Goal: Book appointment/travel/reservation

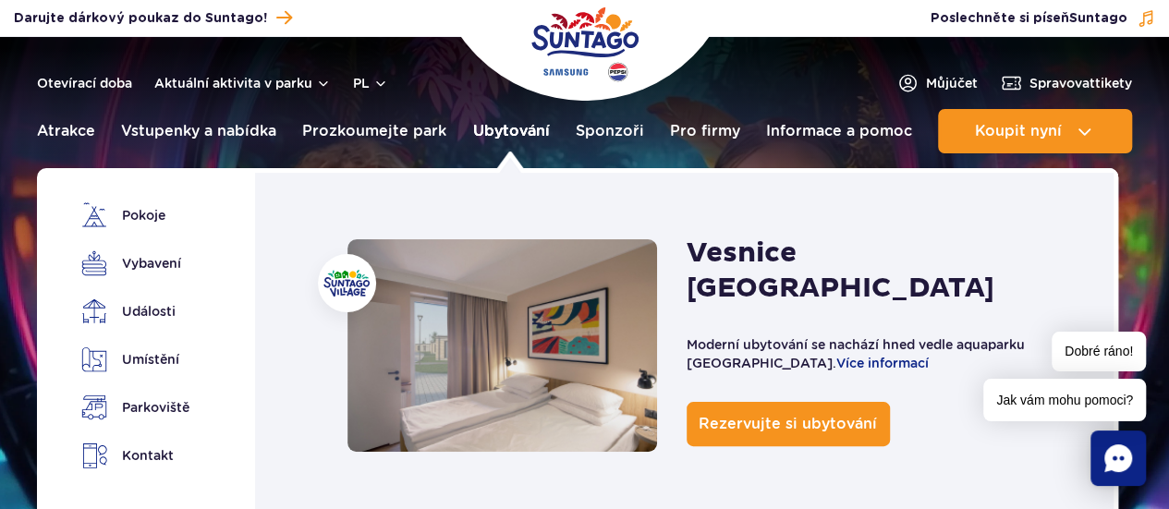
click at [505, 137] on font "Ubytování" at bounding box center [510, 131] width 77 height 18
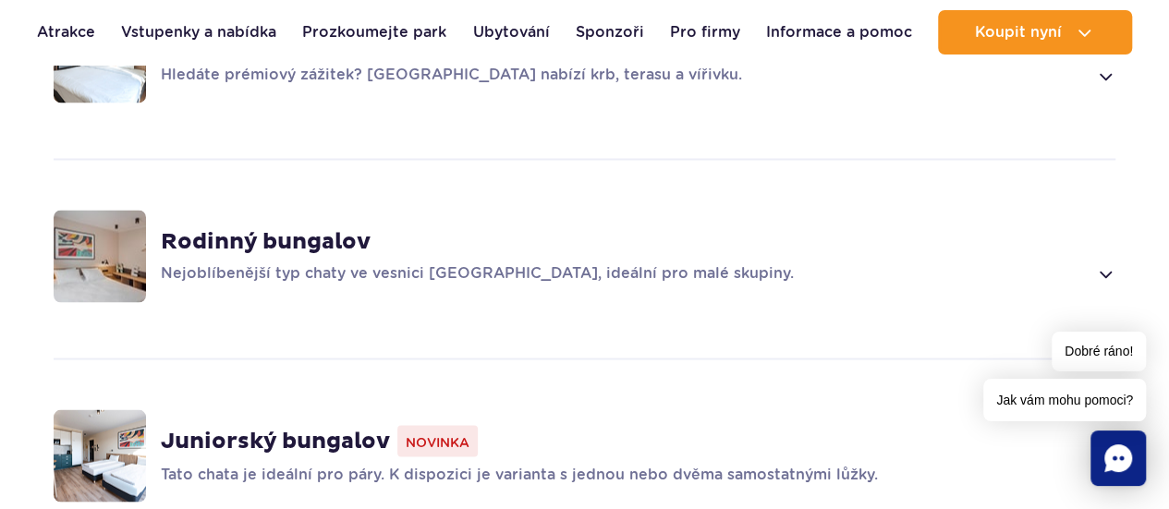
scroll to position [1533, 0]
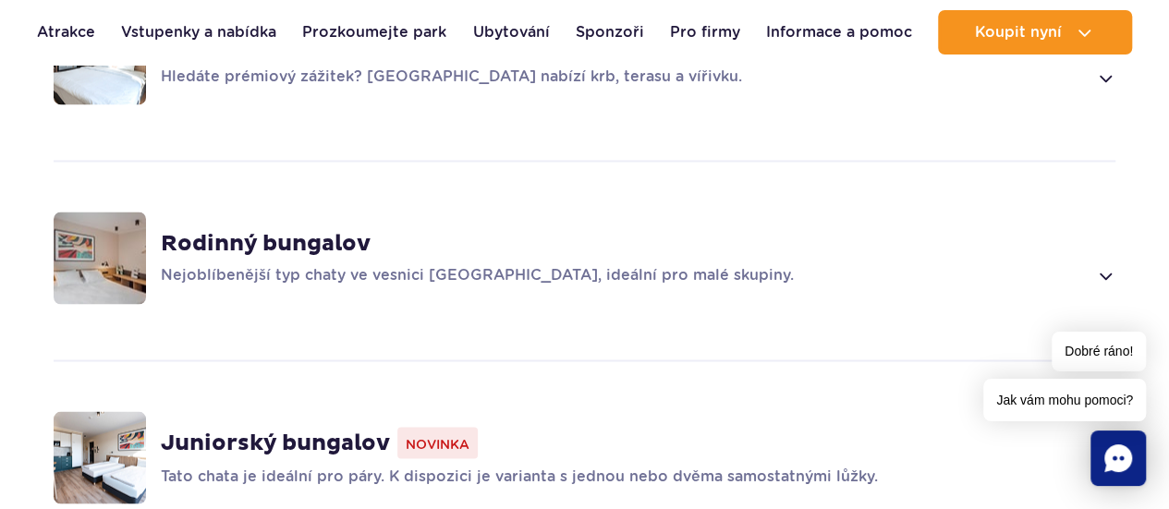
click at [259, 232] on font "Rodinný bungalov" at bounding box center [266, 243] width 210 height 28
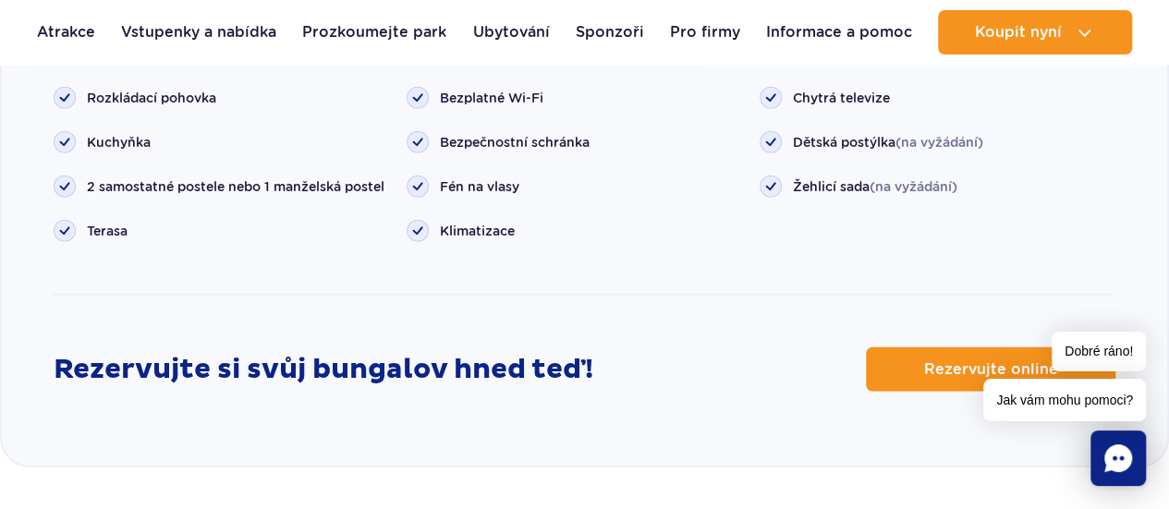
scroll to position [2426, 0]
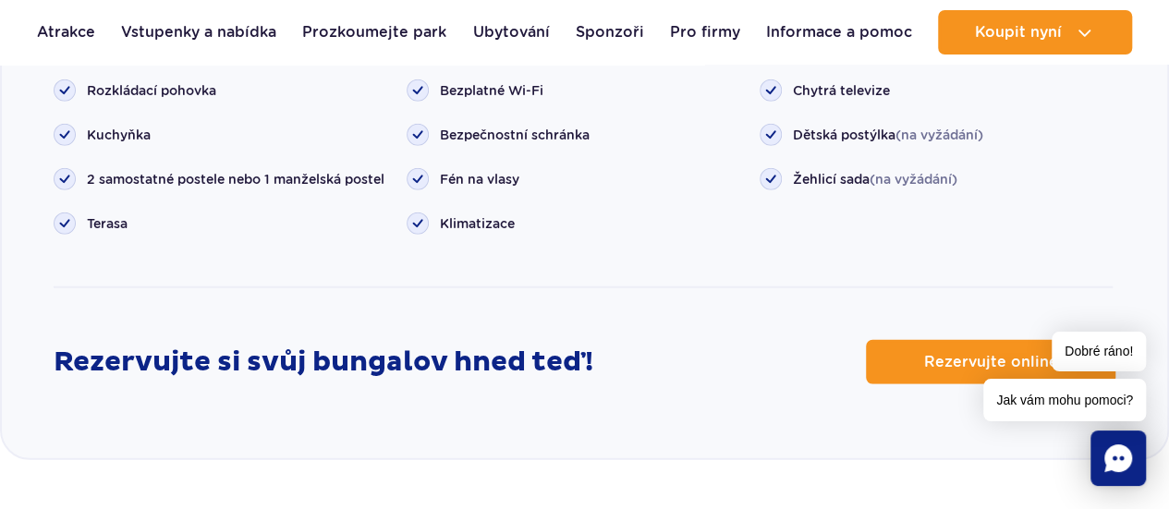
click at [986, 334] on div "Dobré ráno! Jak vám mohu pomoci?" at bounding box center [1064, 377] width 163 height 90
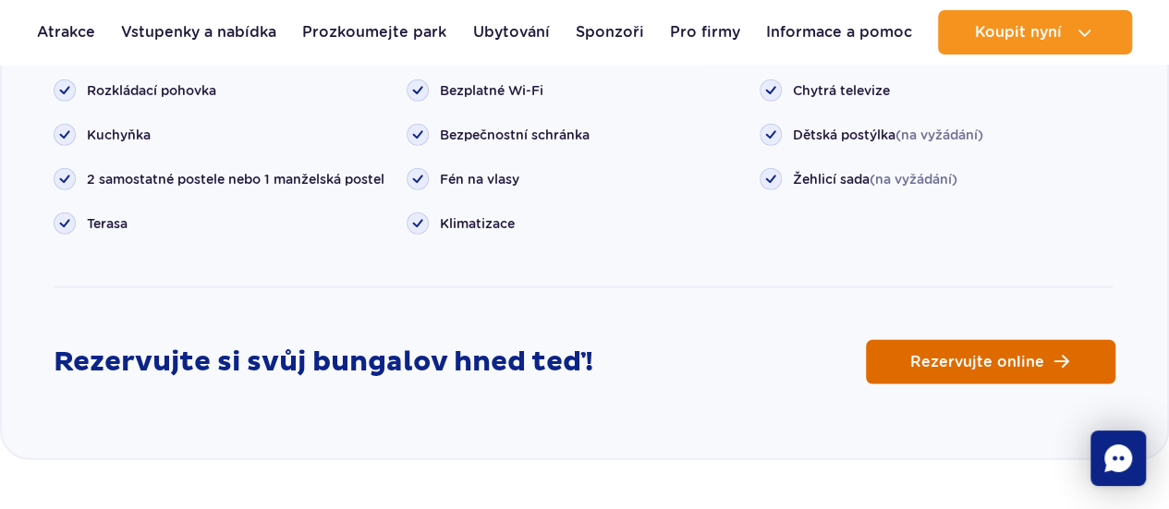
click at [979, 355] on span "Rezervujte online" at bounding box center [977, 362] width 134 height 15
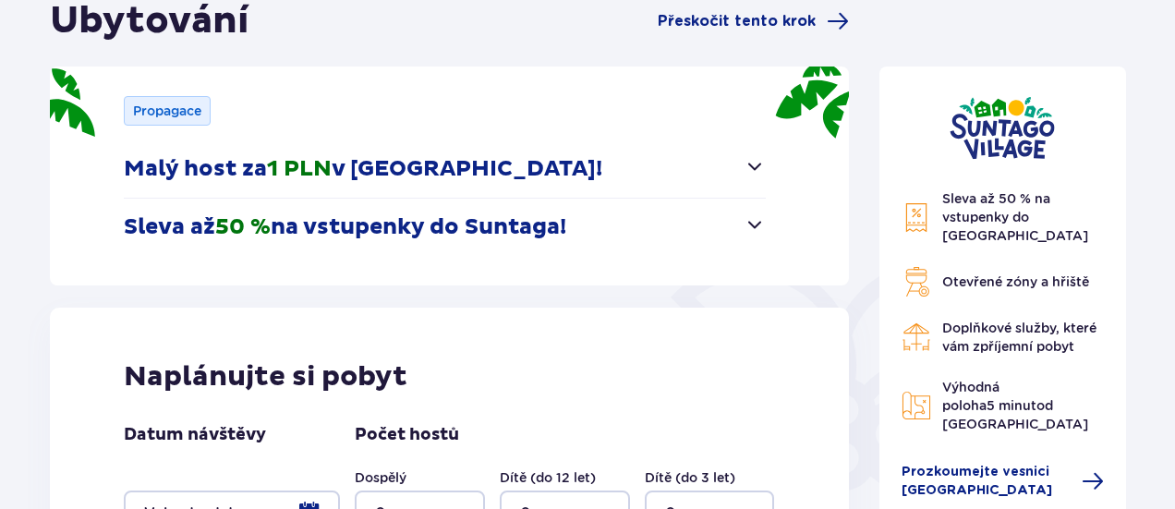
scroll to position [216, 0]
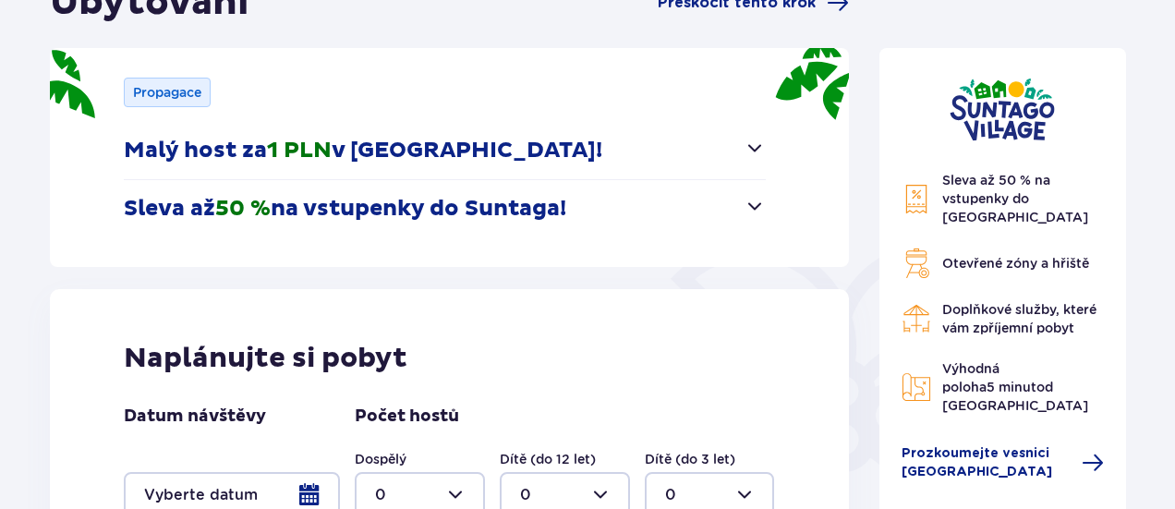
click at [481, 212] on font "na vstupenky do Suntaga!" at bounding box center [419, 209] width 296 height 28
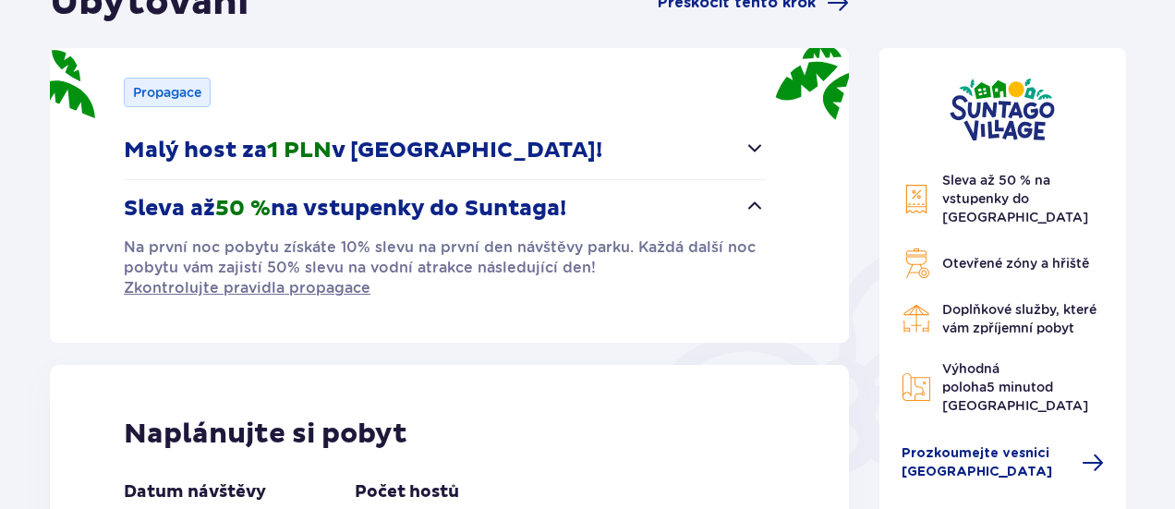
click at [481, 212] on font "na vstupenky do Suntaga!" at bounding box center [419, 209] width 296 height 28
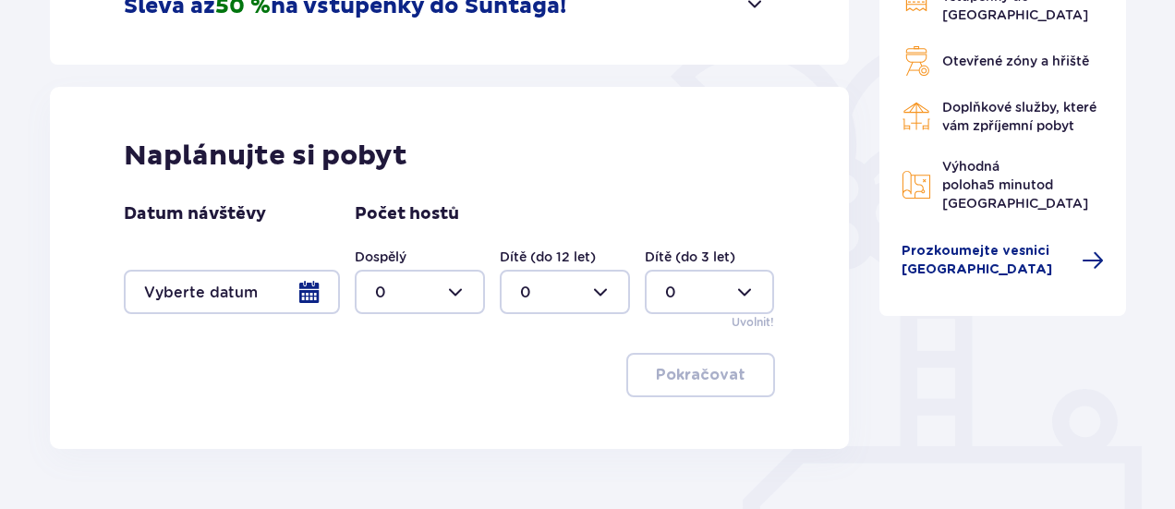
scroll to position [419, 0]
click at [314, 293] on div at bounding box center [232, 291] width 216 height 44
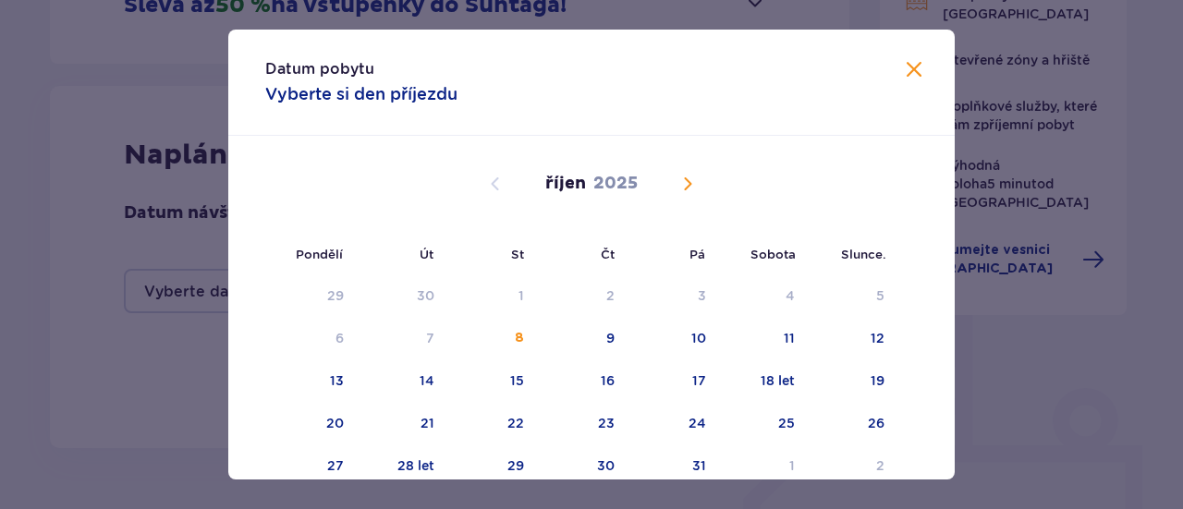
click at [684, 184] on span "Příští měsíc" at bounding box center [687, 184] width 22 height 22
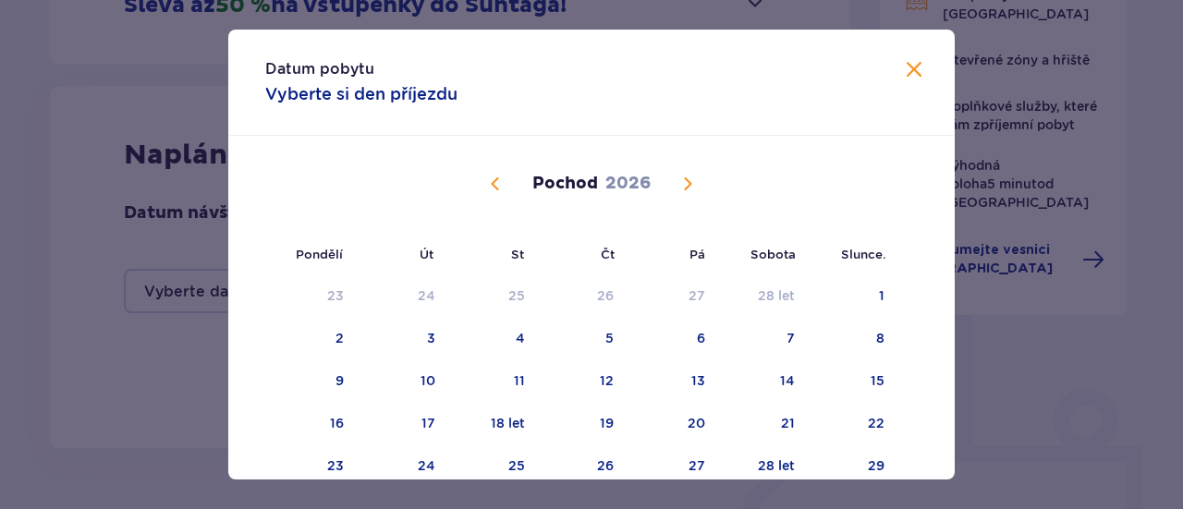
click at [684, 184] on span "Příští měsíc" at bounding box center [687, 184] width 22 height 22
click at [493, 182] on span "Předchozí měsíc" at bounding box center [495, 184] width 22 height 22
click at [680, 182] on span "Příští měsíc" at bounding box center [687, 184] width 22 height 22
click at [614, 341] on div "5" at bounding box center [583, 339] width 90 height 41
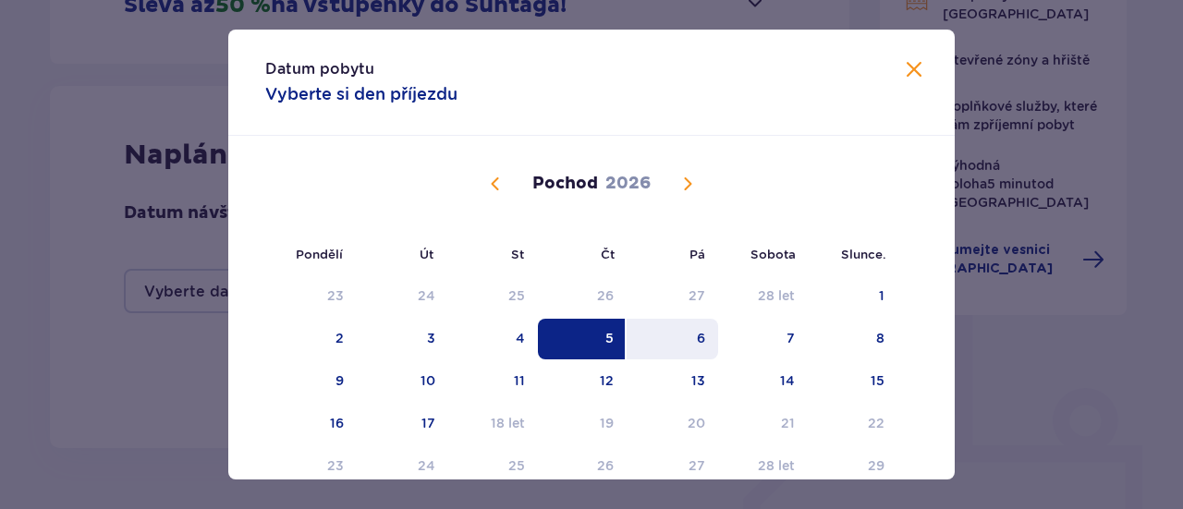
click at [669, 343] on div "6" at bounding box center [671, 339] width 91 height 41
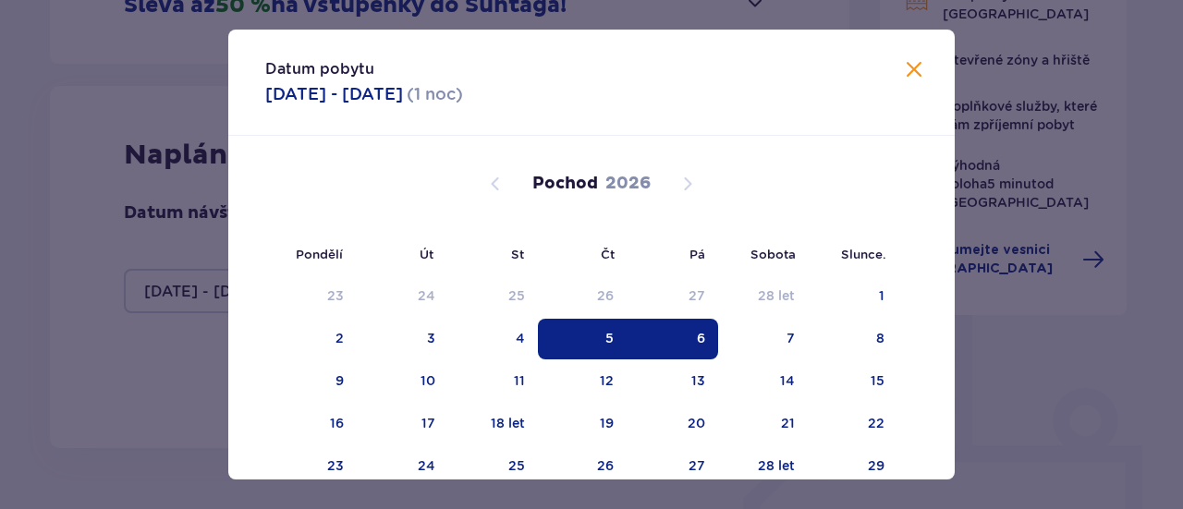
type input "05.03.26 - 06.03.26"
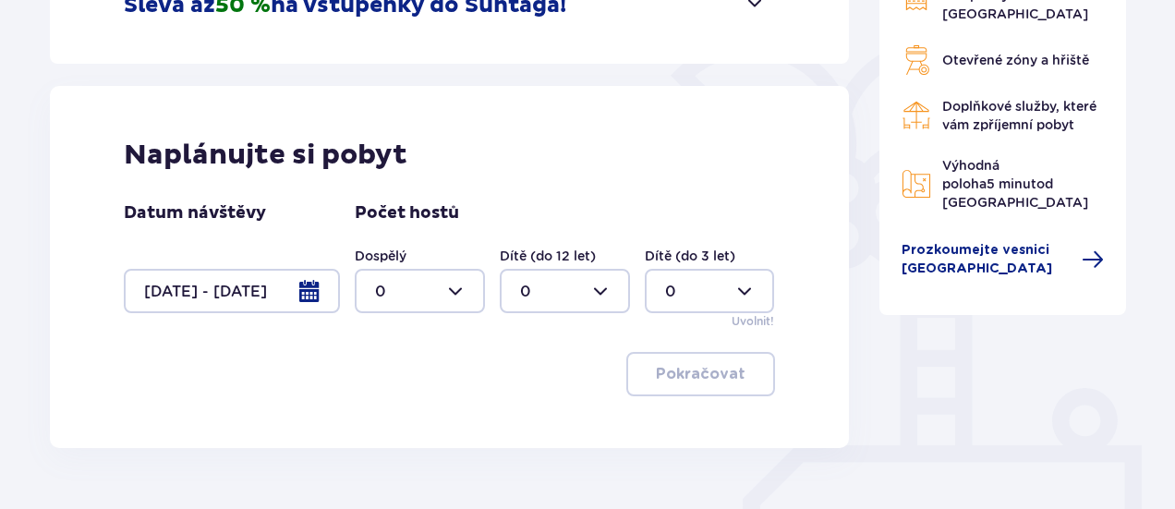
click at [464, 280] on div at bounding box center [420, 291] width 130 height 44
click at [381, 429] on font "2" at bounding box center [379, 424] width 9 height 18
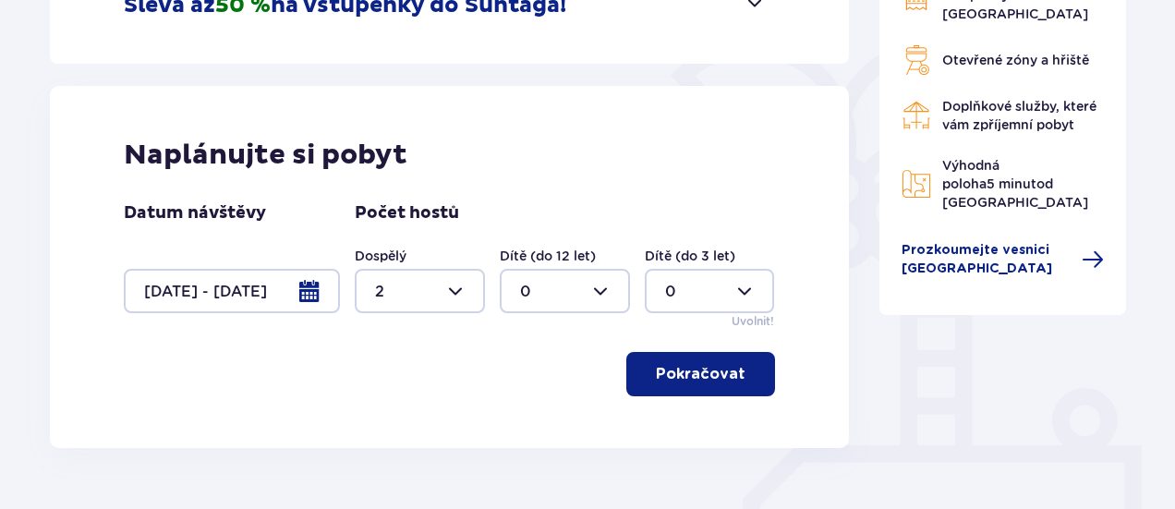
click at [468, 288] on div at bounding box center [420, 291] width 130 height 44
click at [383, 413] on font "4" at bounding box center [380, 422] width 10 height 18
type input "4"
click at [711, 383] on font "Pokračovat" at bounding box center [701, 374] width 90 height 20
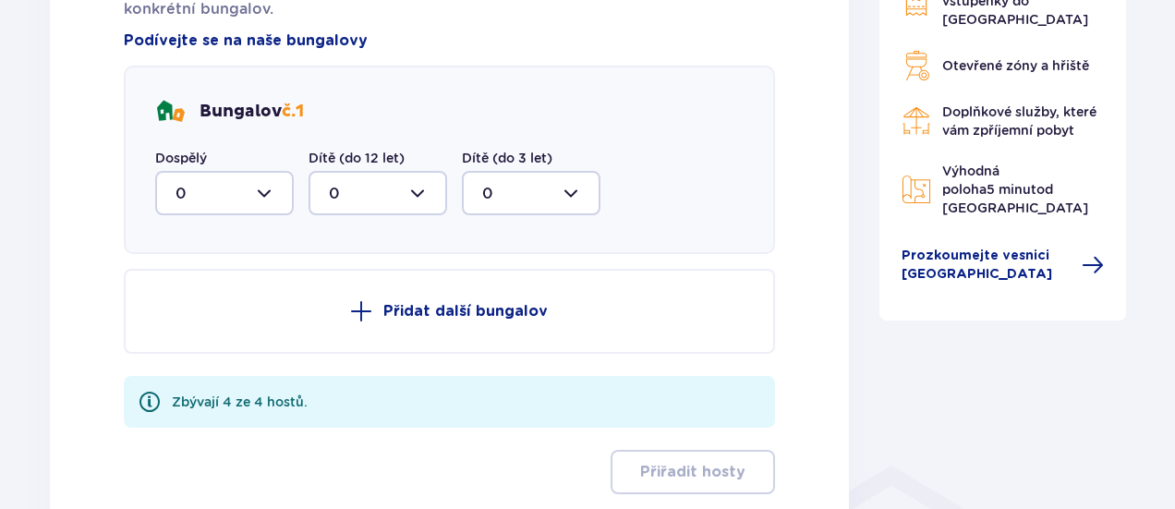
scroll to position [1037, 0]
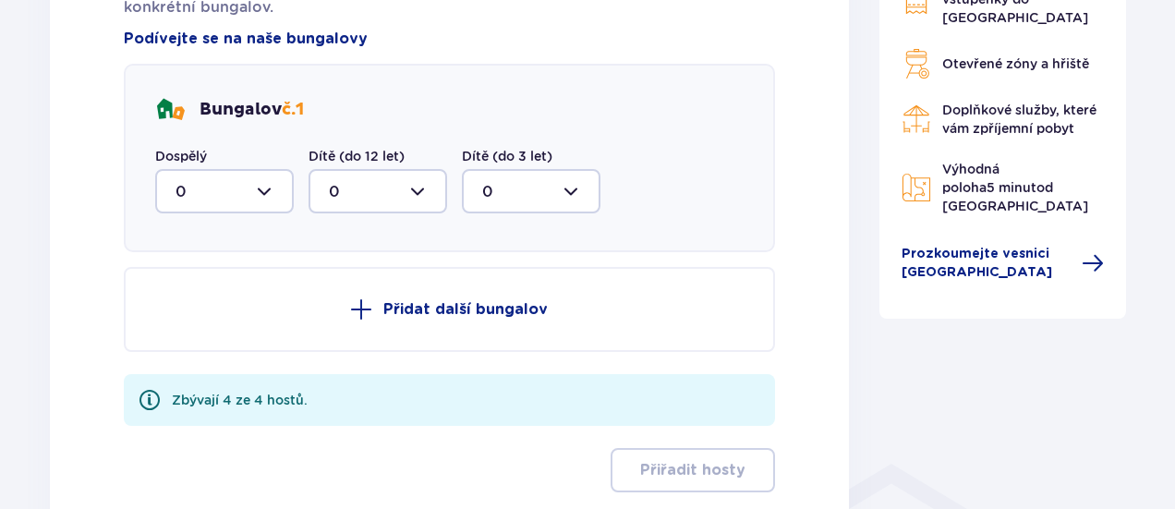
click at [264, 188] on div at bounding box center [224, 191] width 139 height 44
click at [173, 382] on span "4" at bounding box center [224, 371] width 135 height 39
type input "4"
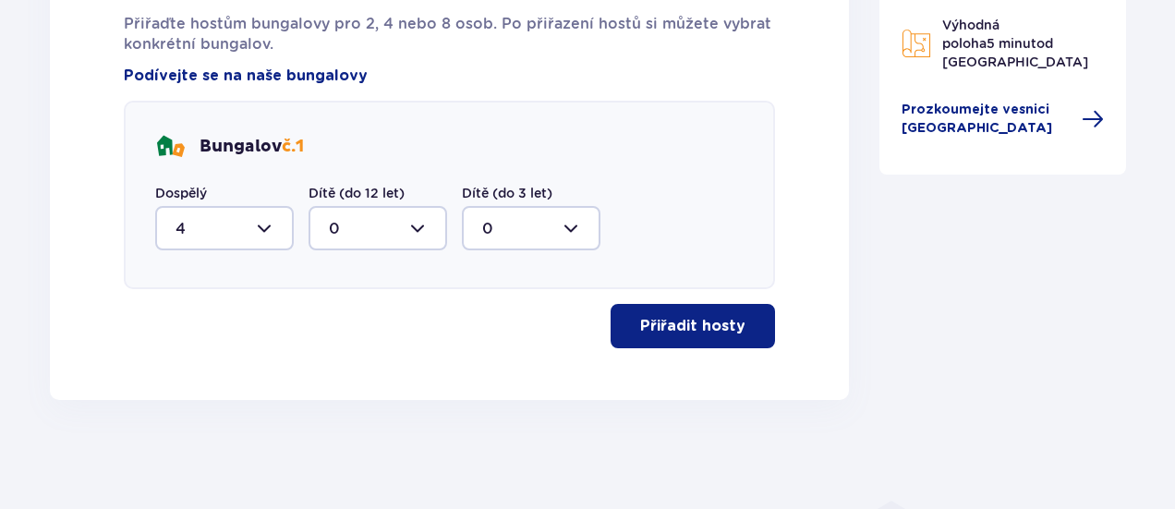
click at [706, 321] on font "Přiřadit hosty" at bounding box center [692, 326] width 105 height 15
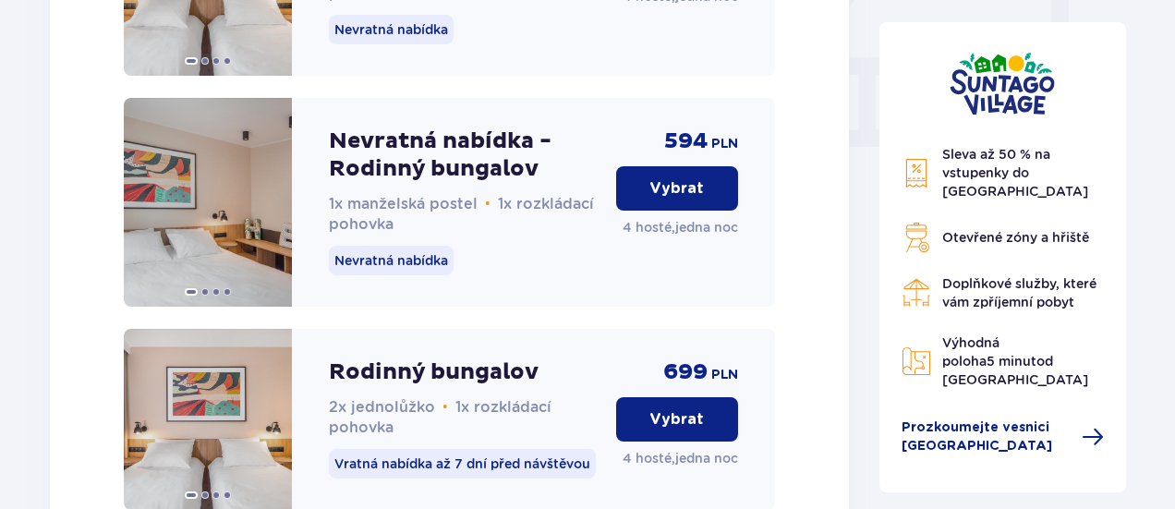
scroll to position [1808, 0]
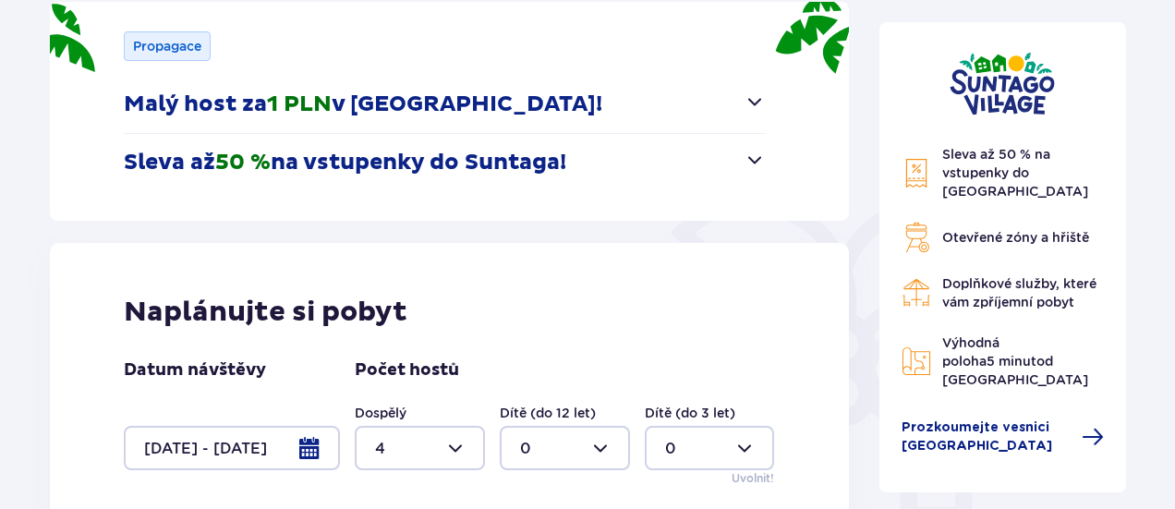
scroll to position [0, 0]
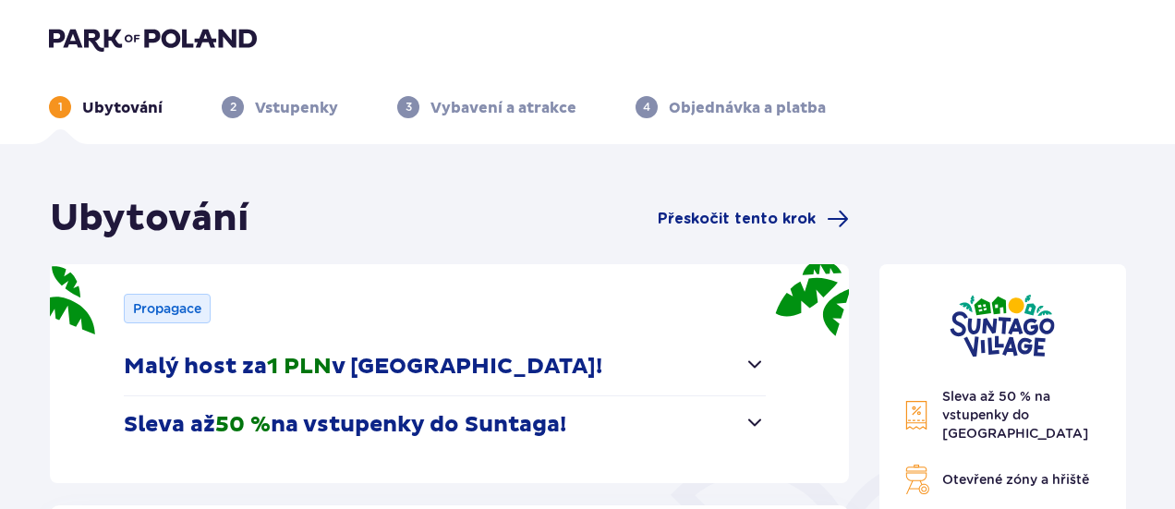
click at [165, 23] on header "1 Ubytování 2 Vstupenky 3 Vybavení a atrakce 4 Objednávka a platba" at bounding box center [587, 72] width 1175 height 144
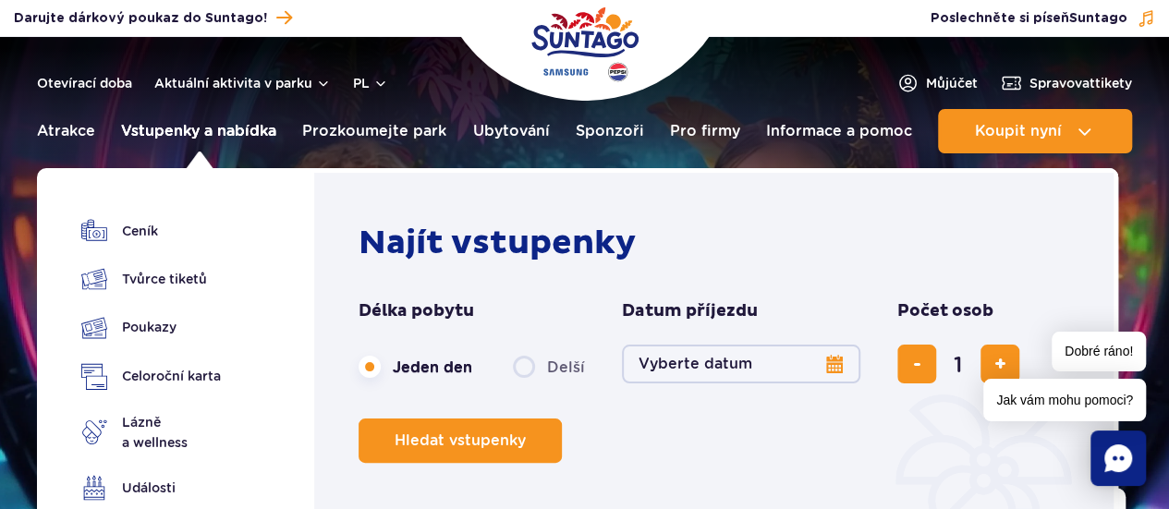
click at [164, 128] on font "Vstupenky a nabídka" at bounding box center [198, 131] width 155 height 18
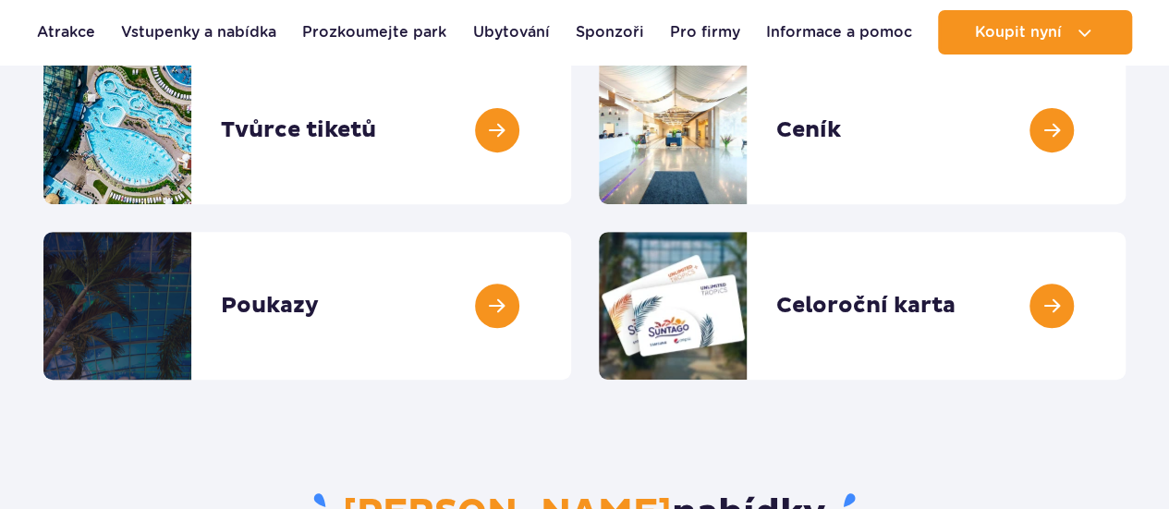
scroll to position [313, 0]
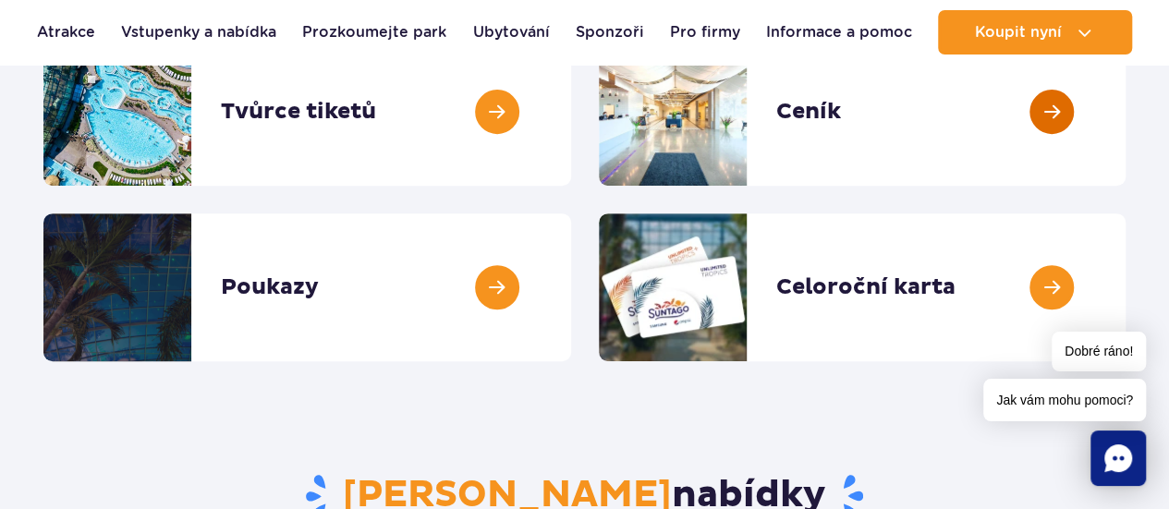
click at [1125, 128] on link at bounding box center [1125, 112] width 0 height 148
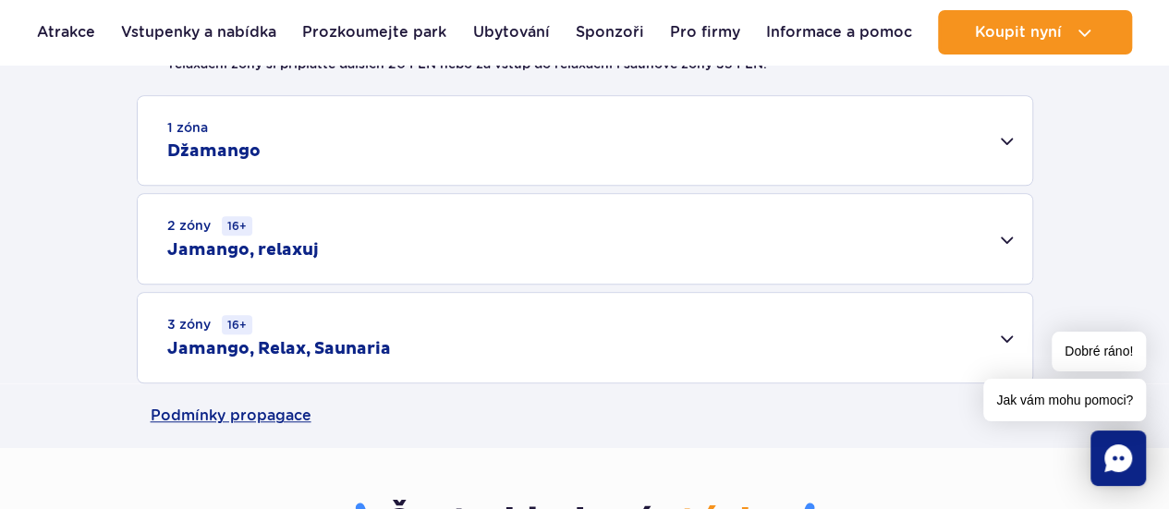
scroll to position [601, 0]
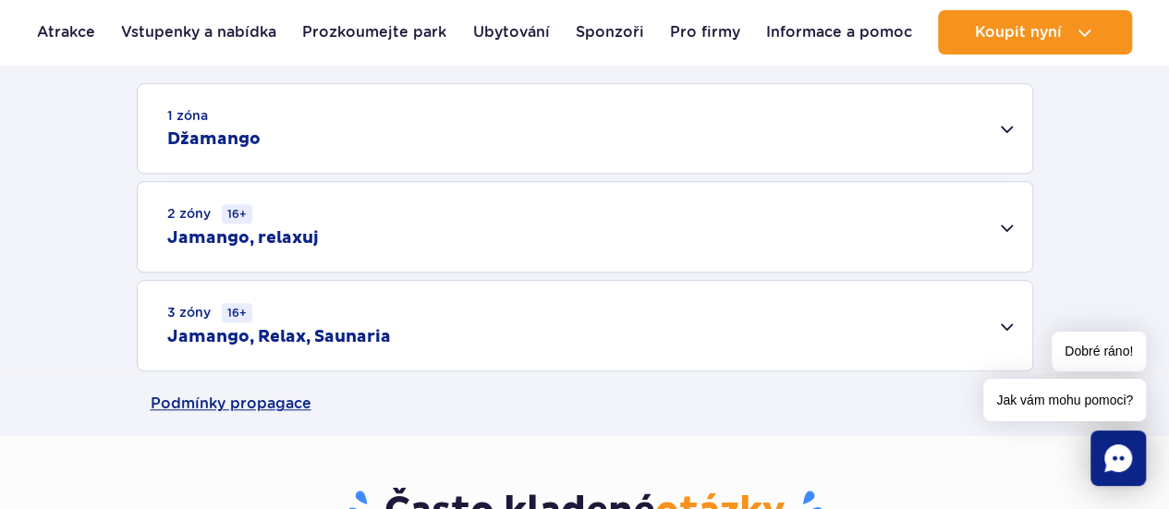
click at [456, 306] on div "3 zóny 16+ Jamango, Relax, Saunaria" at bounding box center [585, 326] width 894 height 90
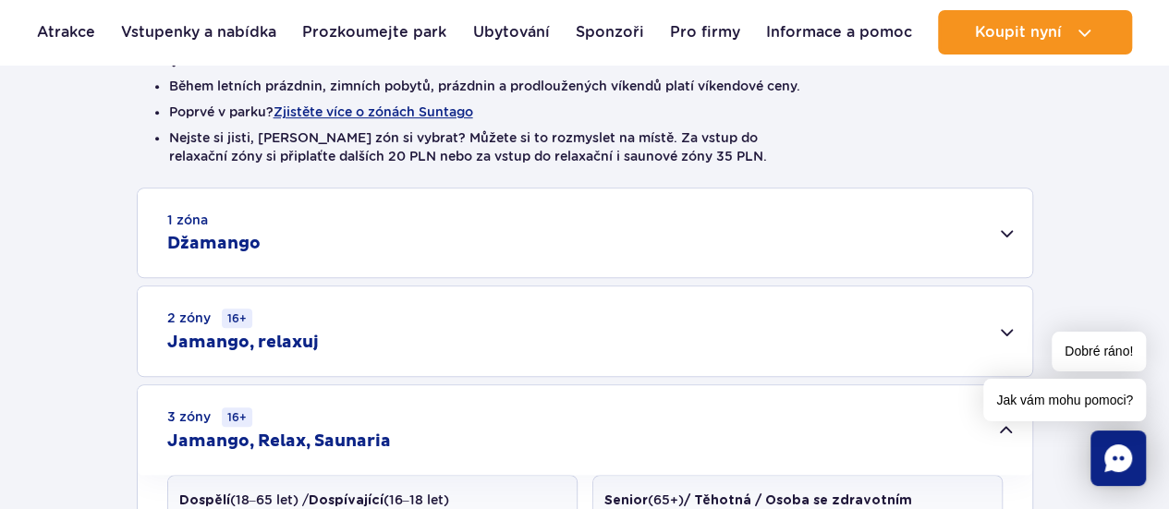
scroll to position [418, 0]
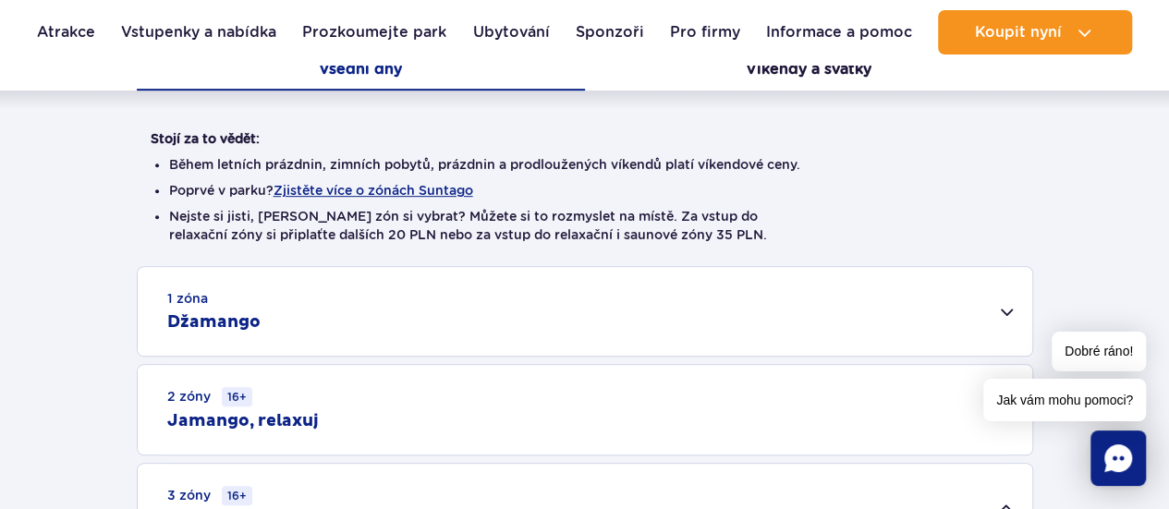
click at [371, 407] on div "2 zóny 16+ Jamango, relaxuj" at bounding box center [585, 410] width 894 height 90
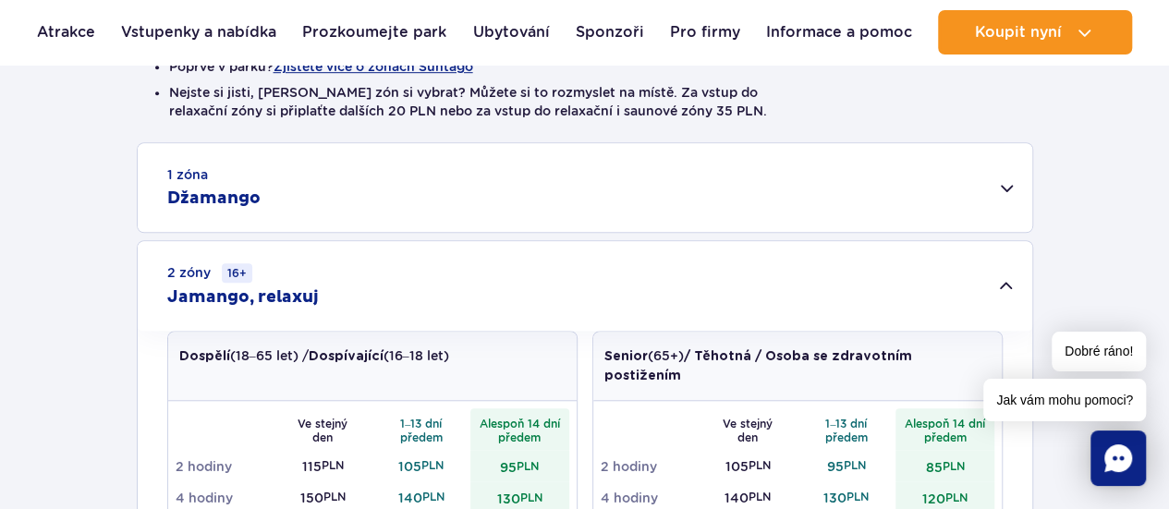
scroll to position [541, 0]
click at [337, 202] on div "1 zóna Džamango" at bounding box center [585, 188] width 894 height 89
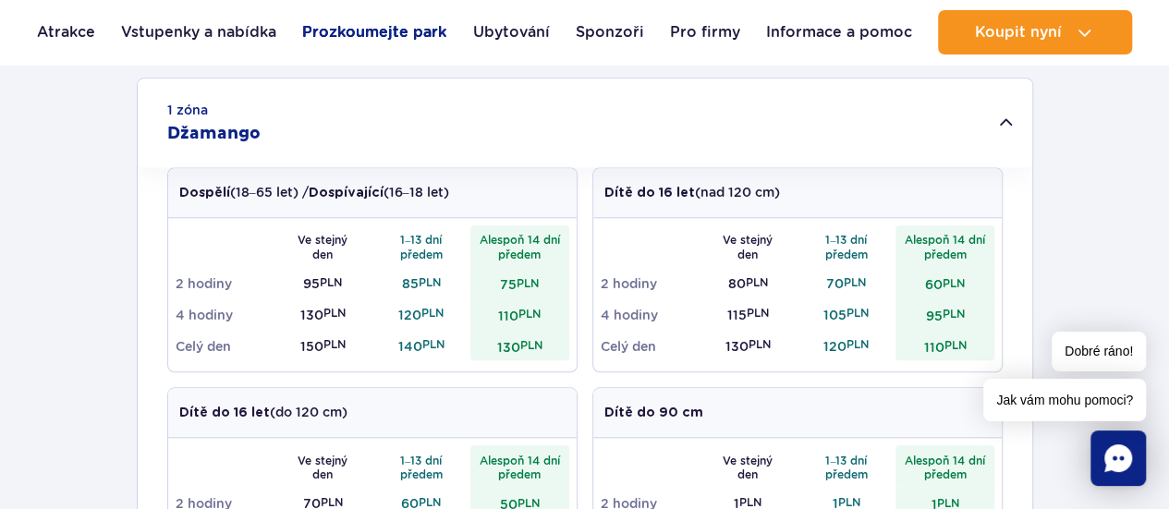
scroll to position [598, 0]
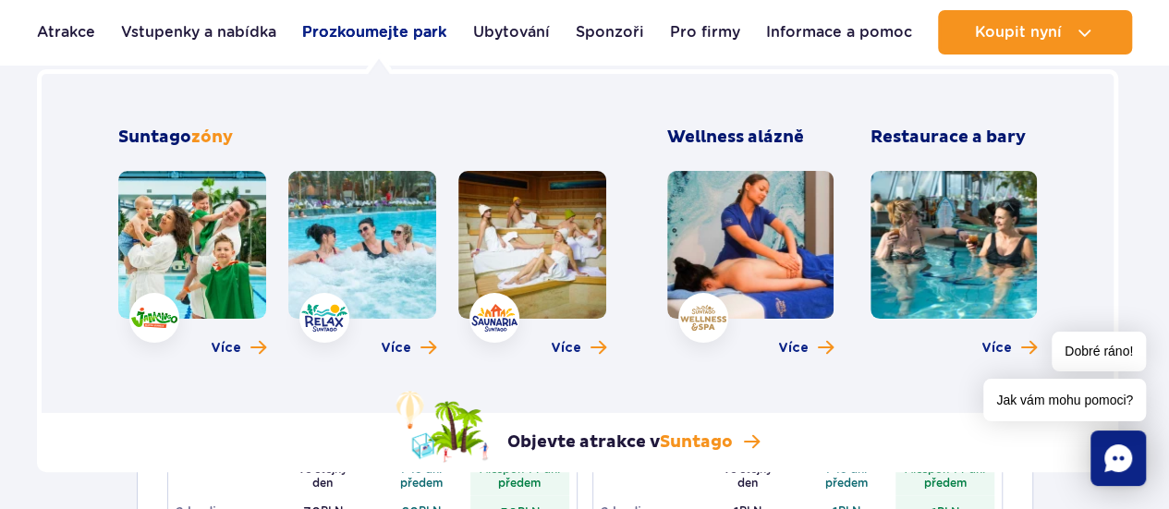
click at [343, 30] on font "Prozkoumejte park" at bounding box center [374, 32] width 144 height 18
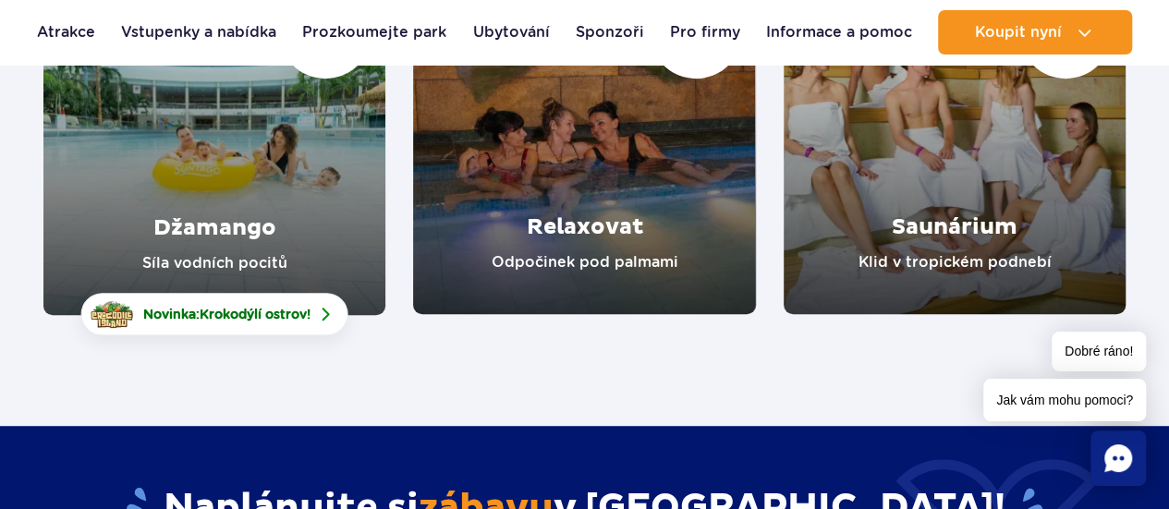
scroll to position [258, 0]
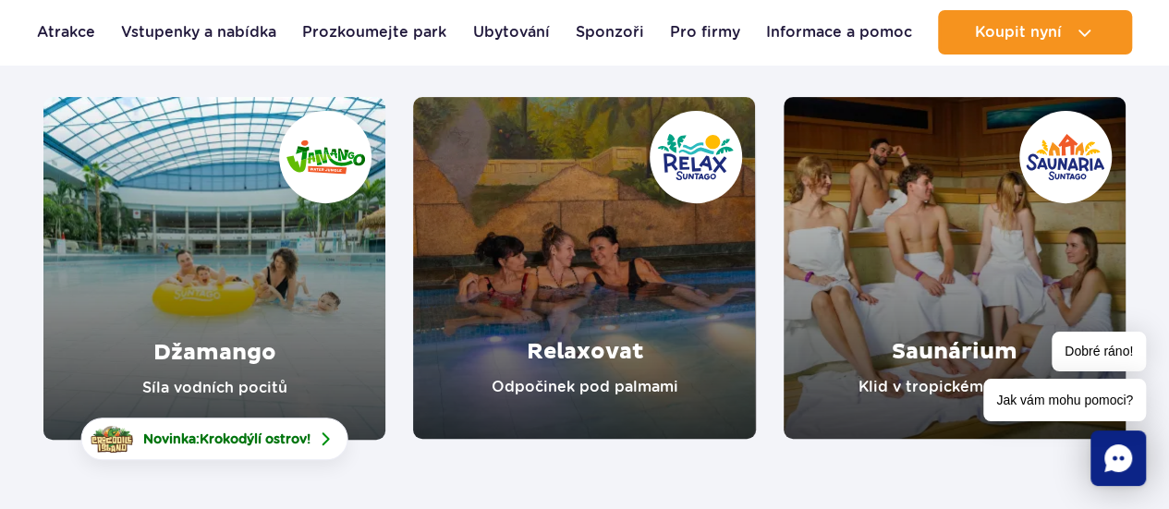
click at [500, 280] on link "Relaxovat" at bounding box center [584, 268] width 342 height 342
click at [939, 252] on link "Saunárium" at bounding box center [955, 268] width 342 height 342
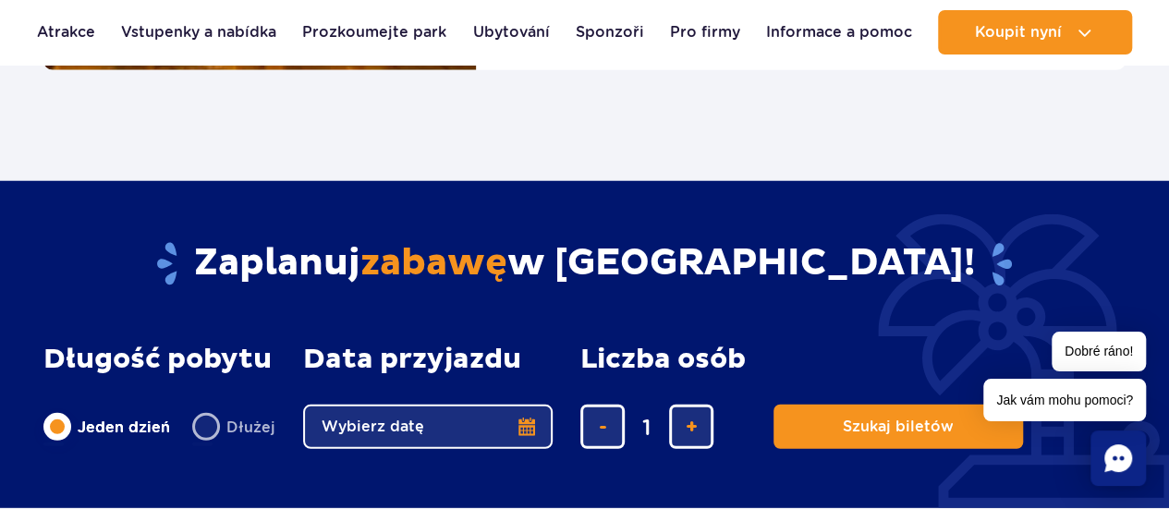
scroll to position [2392, 0]
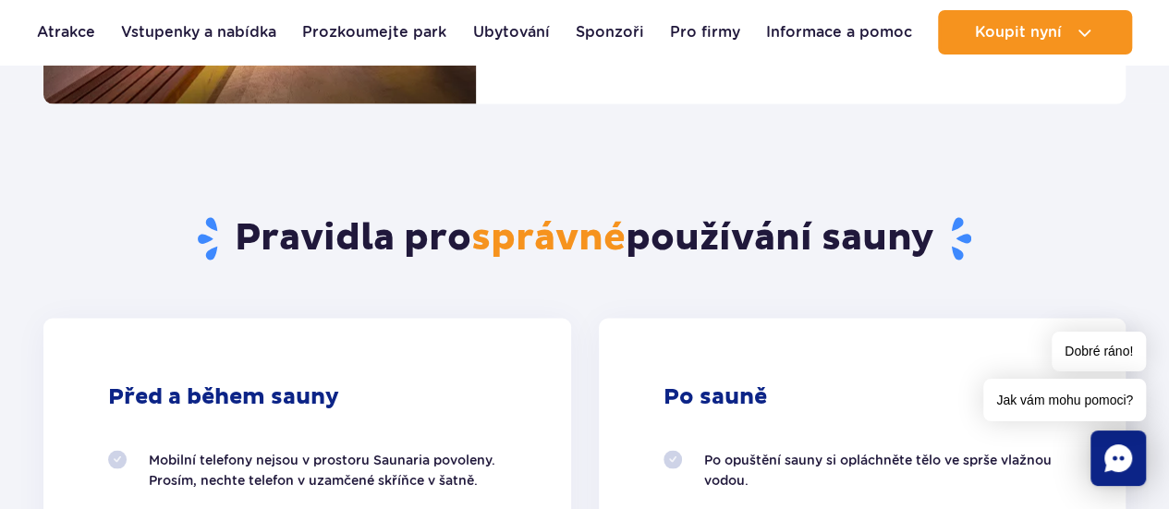
scroll to position [1534, 0]
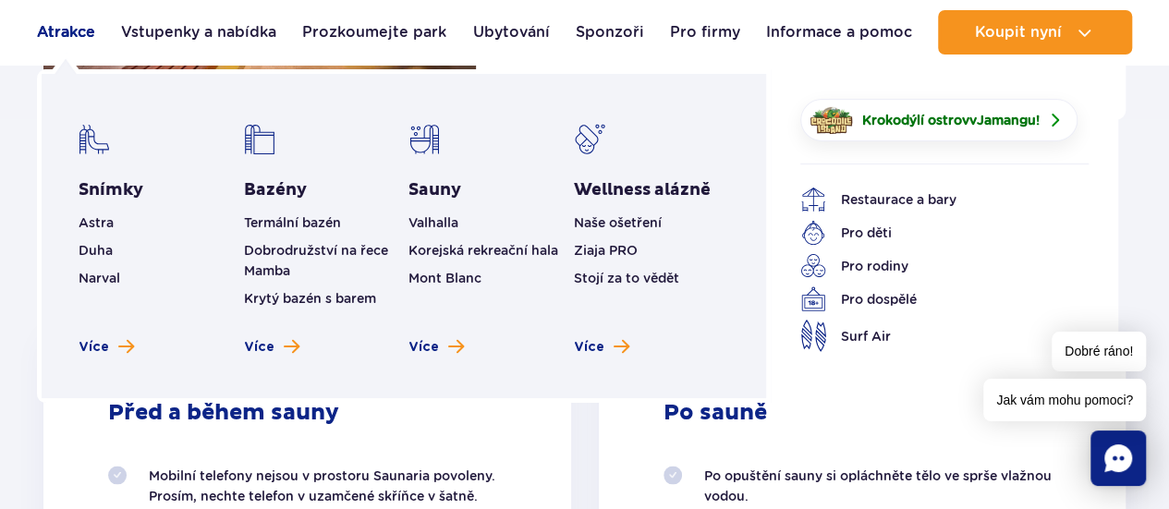
click at [66, 30] on font "Atrakce" at bounding box center [66, 32] width 58 height 18
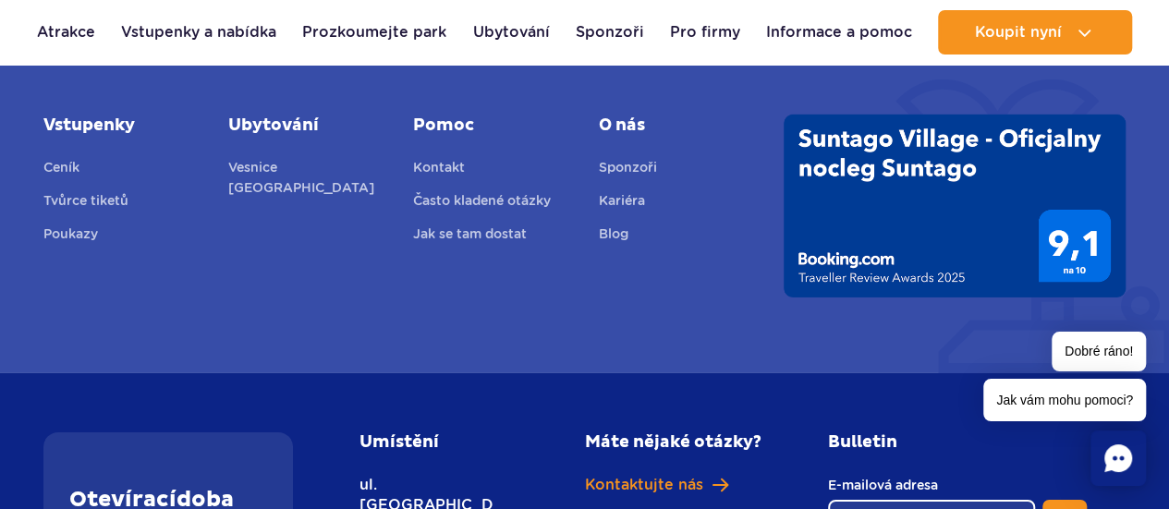
scroll to position [3165, 0]
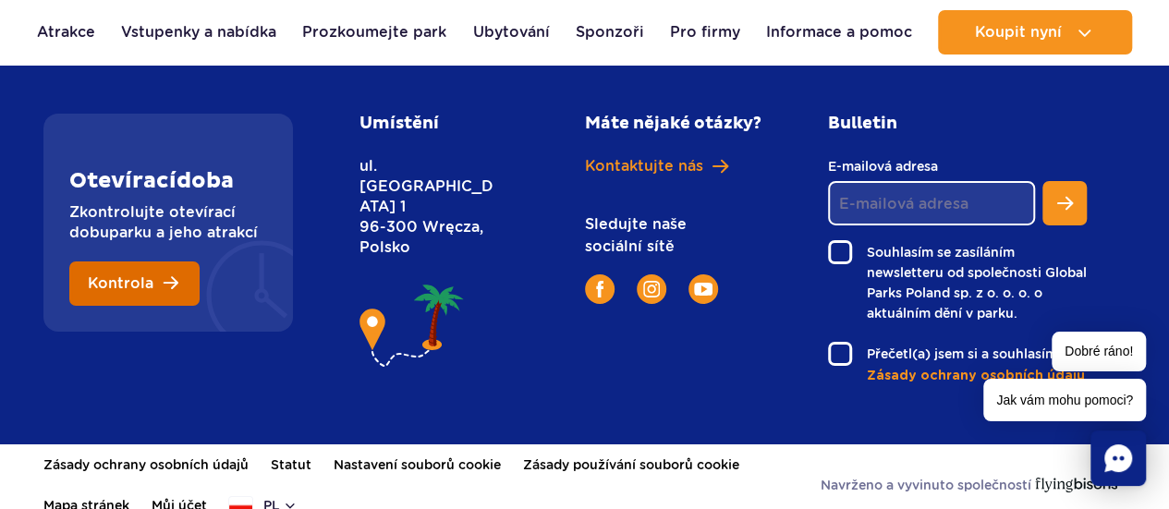
click at [163, 261] on link "Kontrola" at bounding box center [134, 283] width 130 height 44
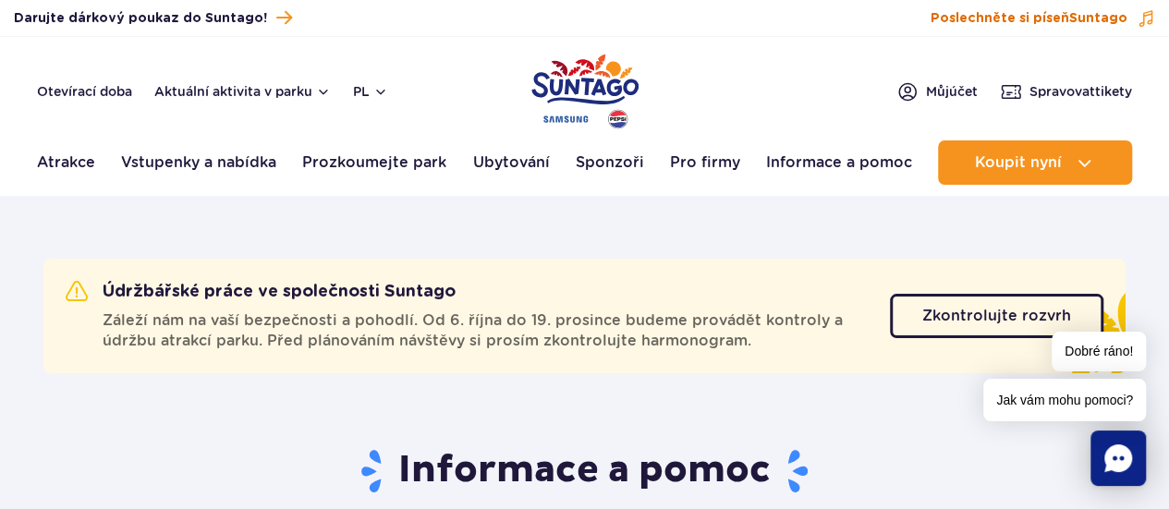
click at [1140, 14] on span at bounding box center [1146, 18] width 18 height 18
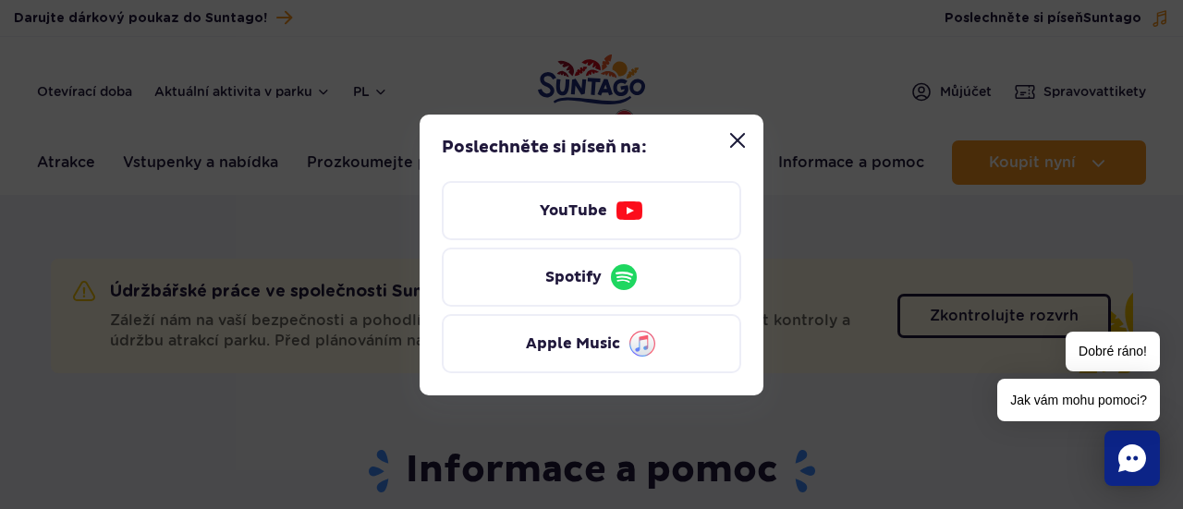
click at [734, 134] on button "Zavřít modální okno „Poslechněte si píseň Suntago“" at bounding box center [737, 140] width 37 height 37
